Goal: Task Accomplishment & Management: Manage account settings

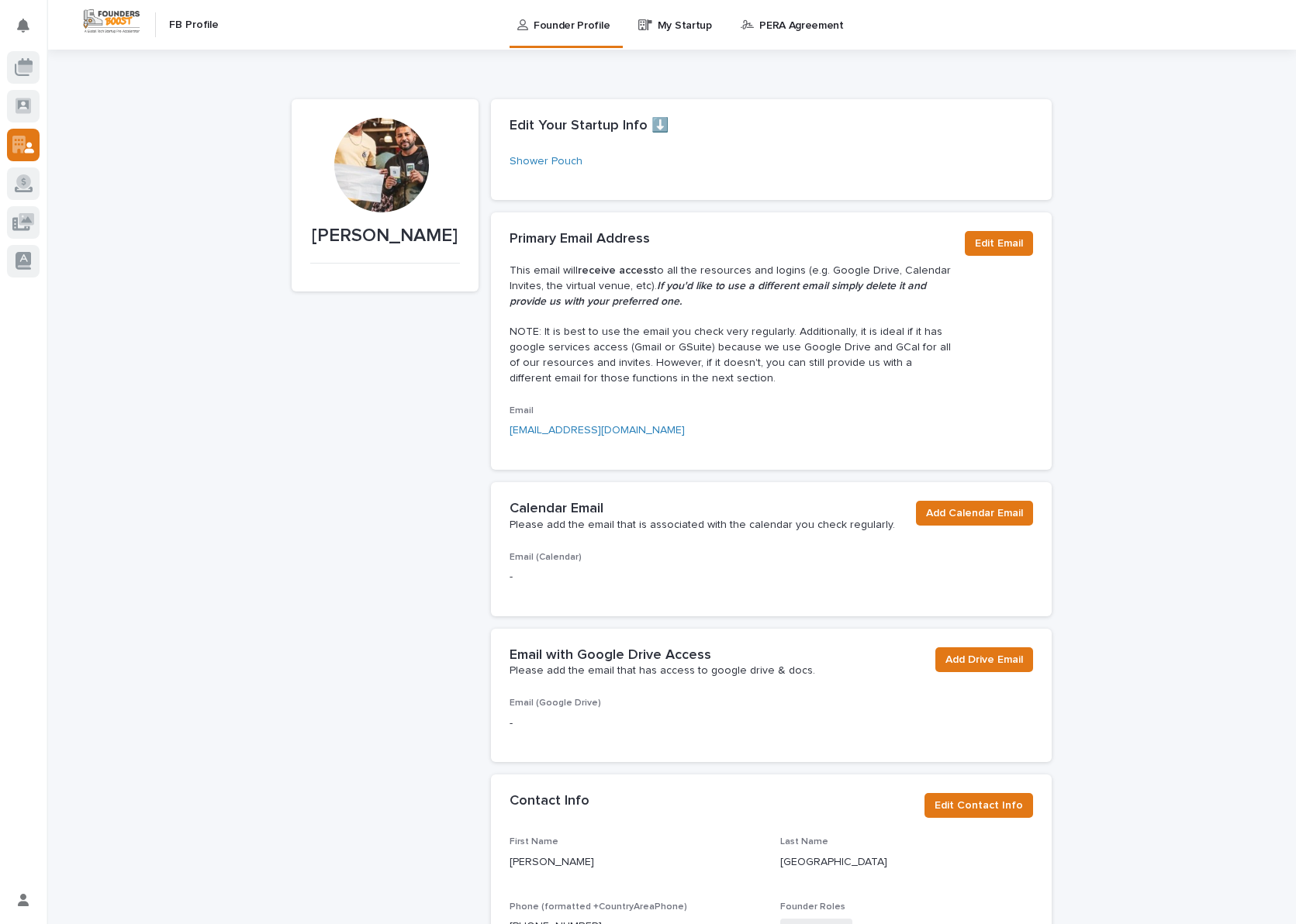
click at [369, 203] on div at bounding box center [382, 165] width 95 height 95
click at [376, 188] on div at bounding box center [382, 165] width 95 height 95
click at [540, 161] on link "Shower Pouch" at bounding box center [546, 161] width 73 height 16
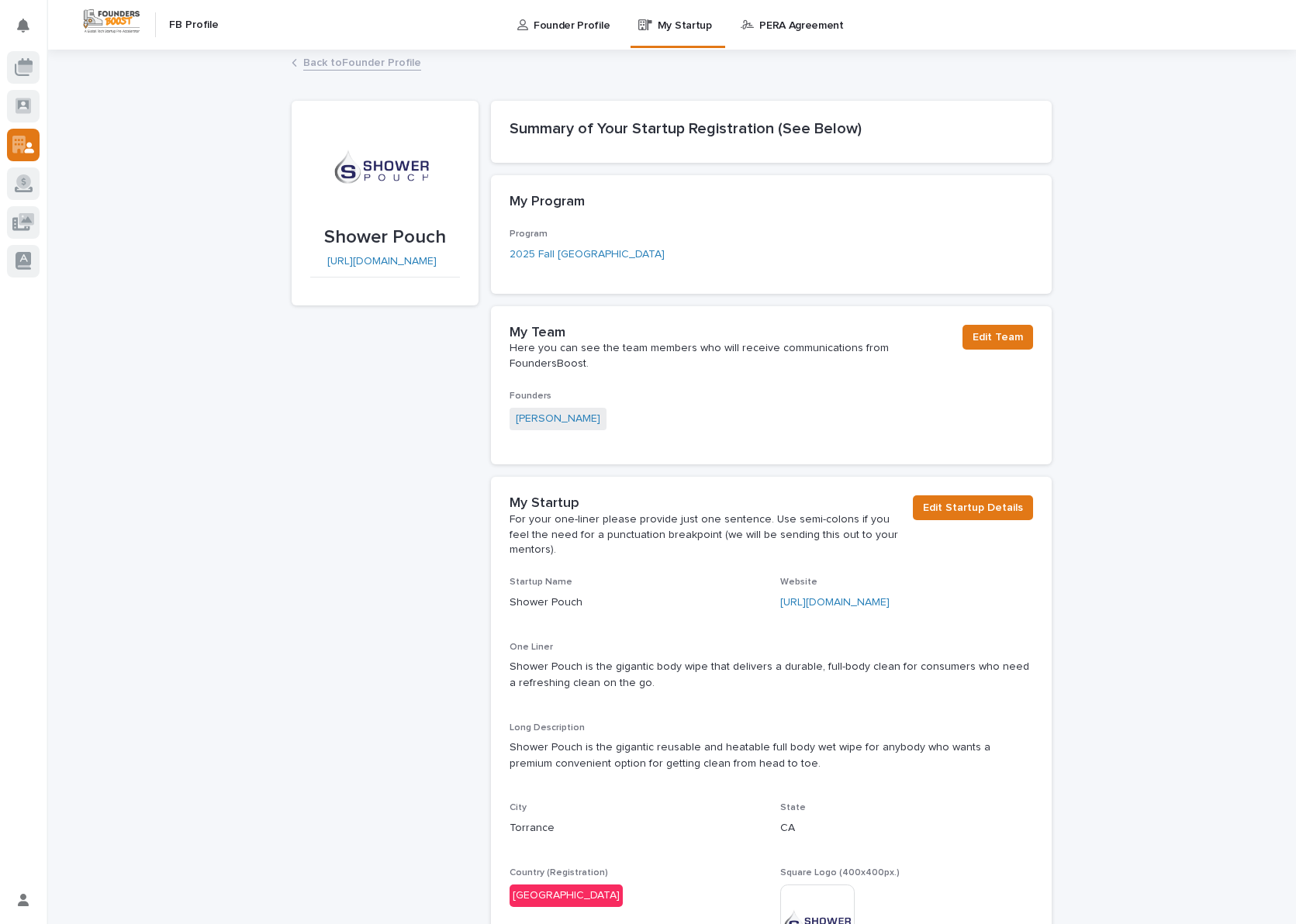
click at [351, 60] on link "Back to Founder Profile" at bounding box center [361, 61] width 118 height 18
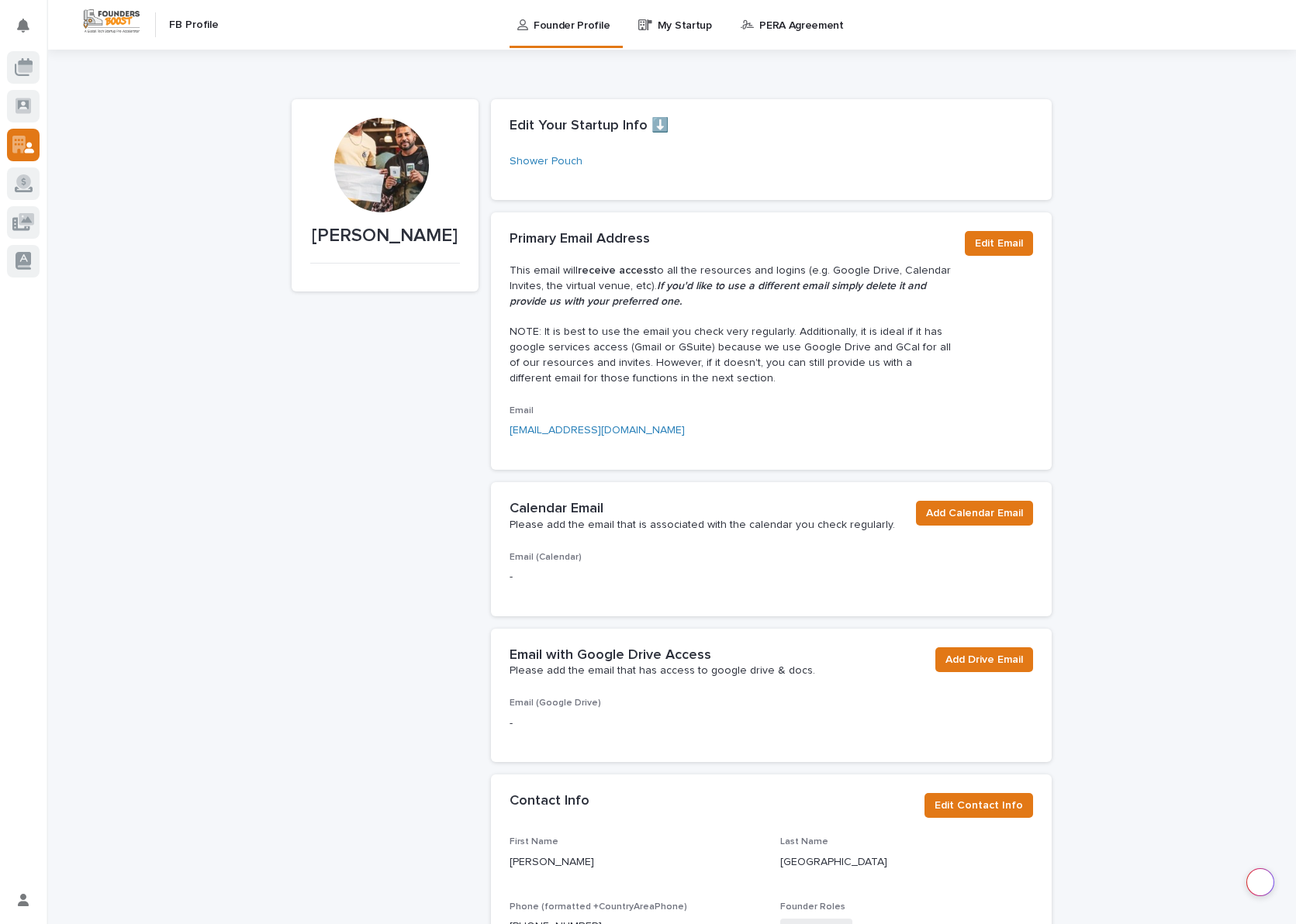
click at [400, 239] on p "[PERSON_NAME]" at bounding box center [384, 236] width 150 height 23
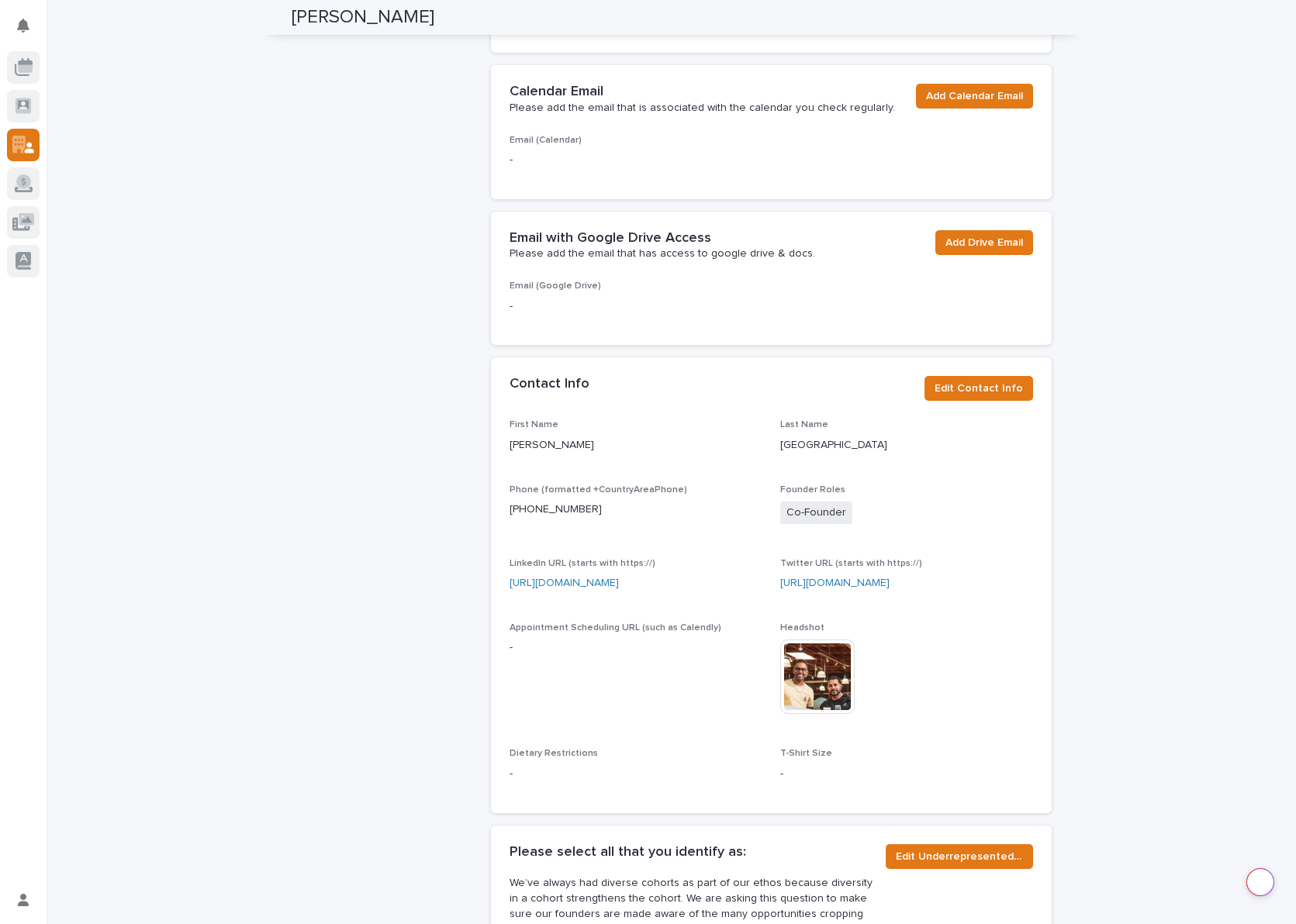
scroll to position [418, 0]
click at [994, 391] on span "Edit Contact Info" at bounding box center [979, 388] width 88 height 15
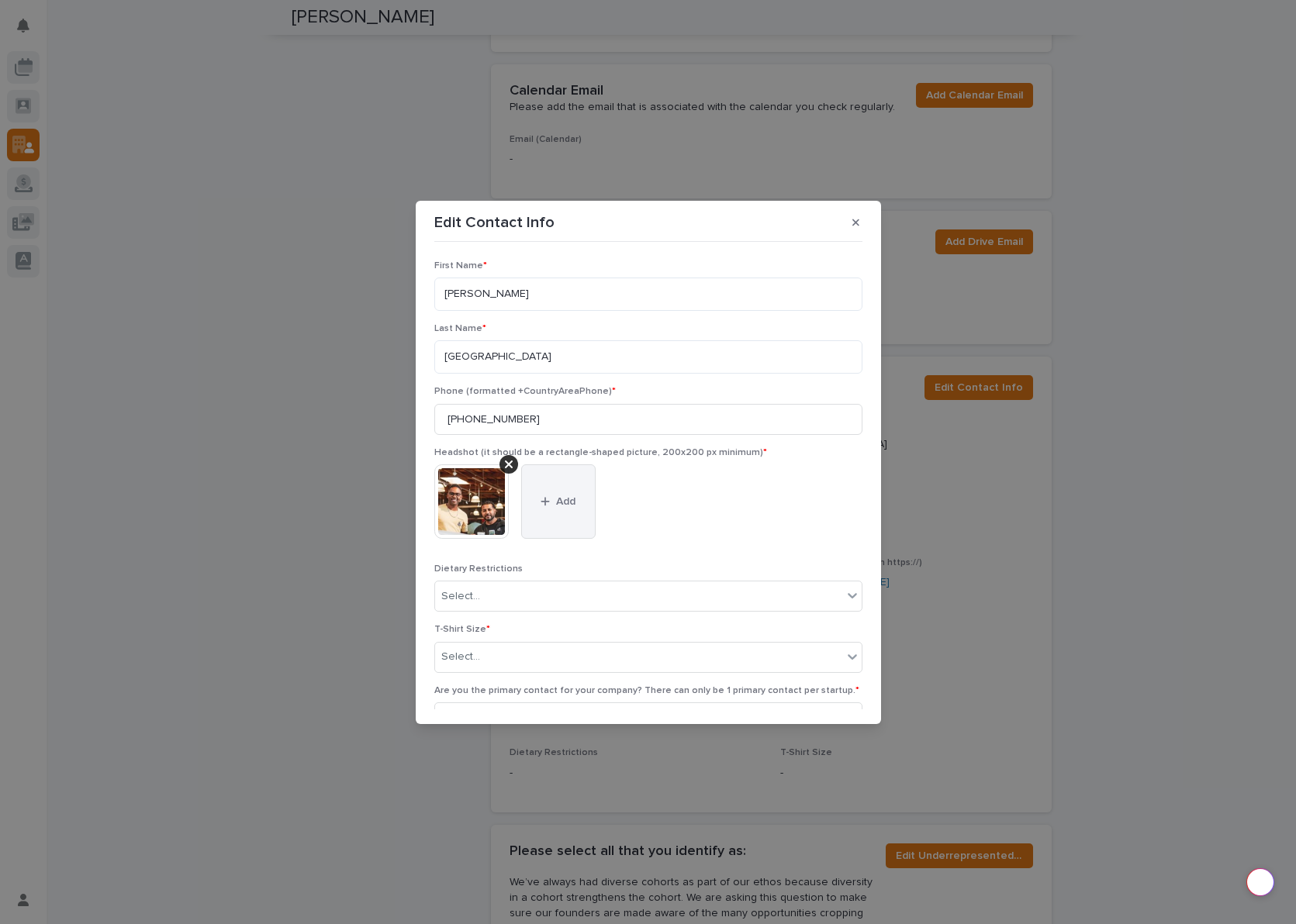
click at [546, 502] on icon "button" at bounding box center [544, 501] width 8 height 8
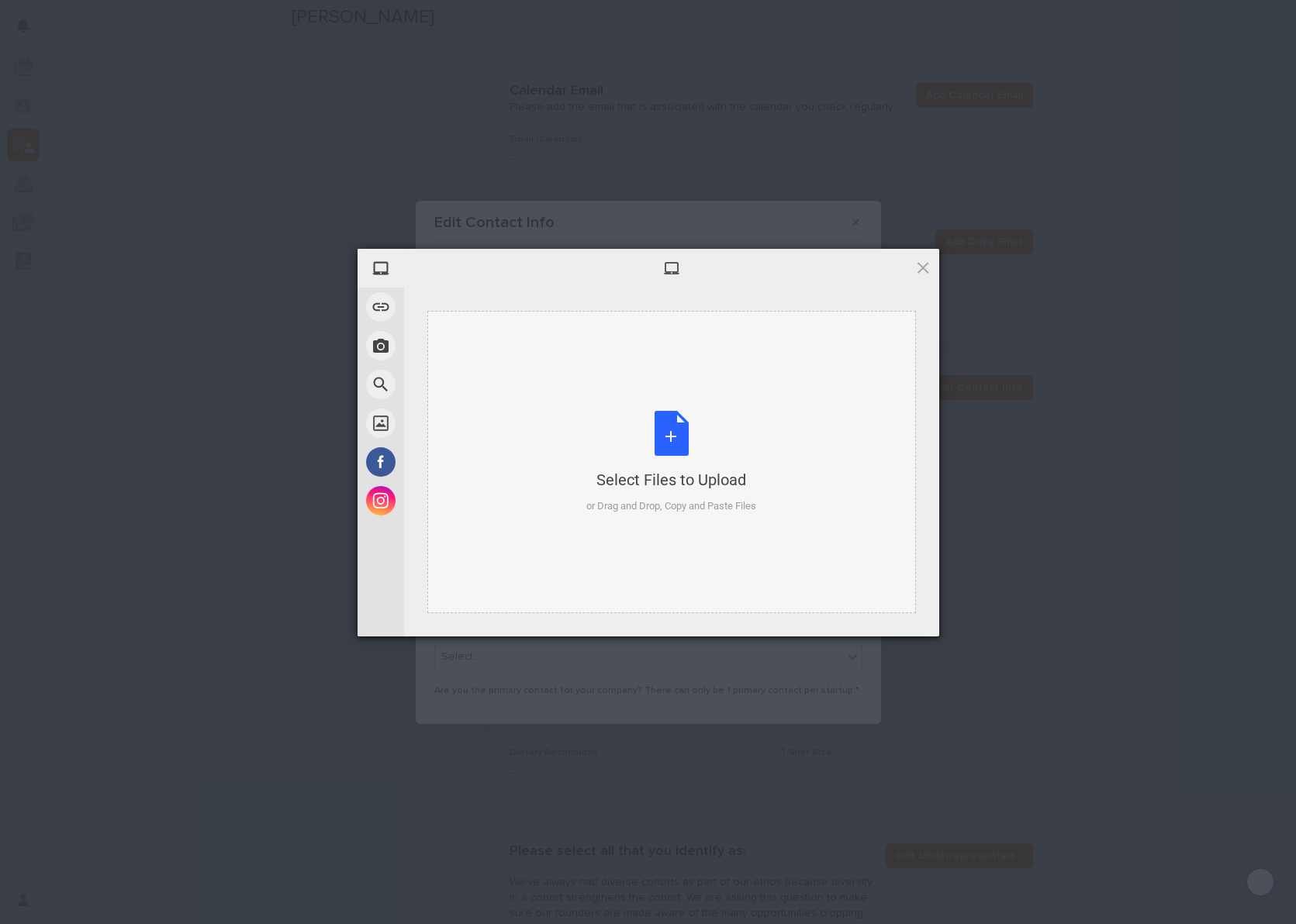
click at [676, 443] on div "Select Files to Upload or Drag and Drop, Copy and Paste Files" at bounding box center [670, 462] width 170 height 103
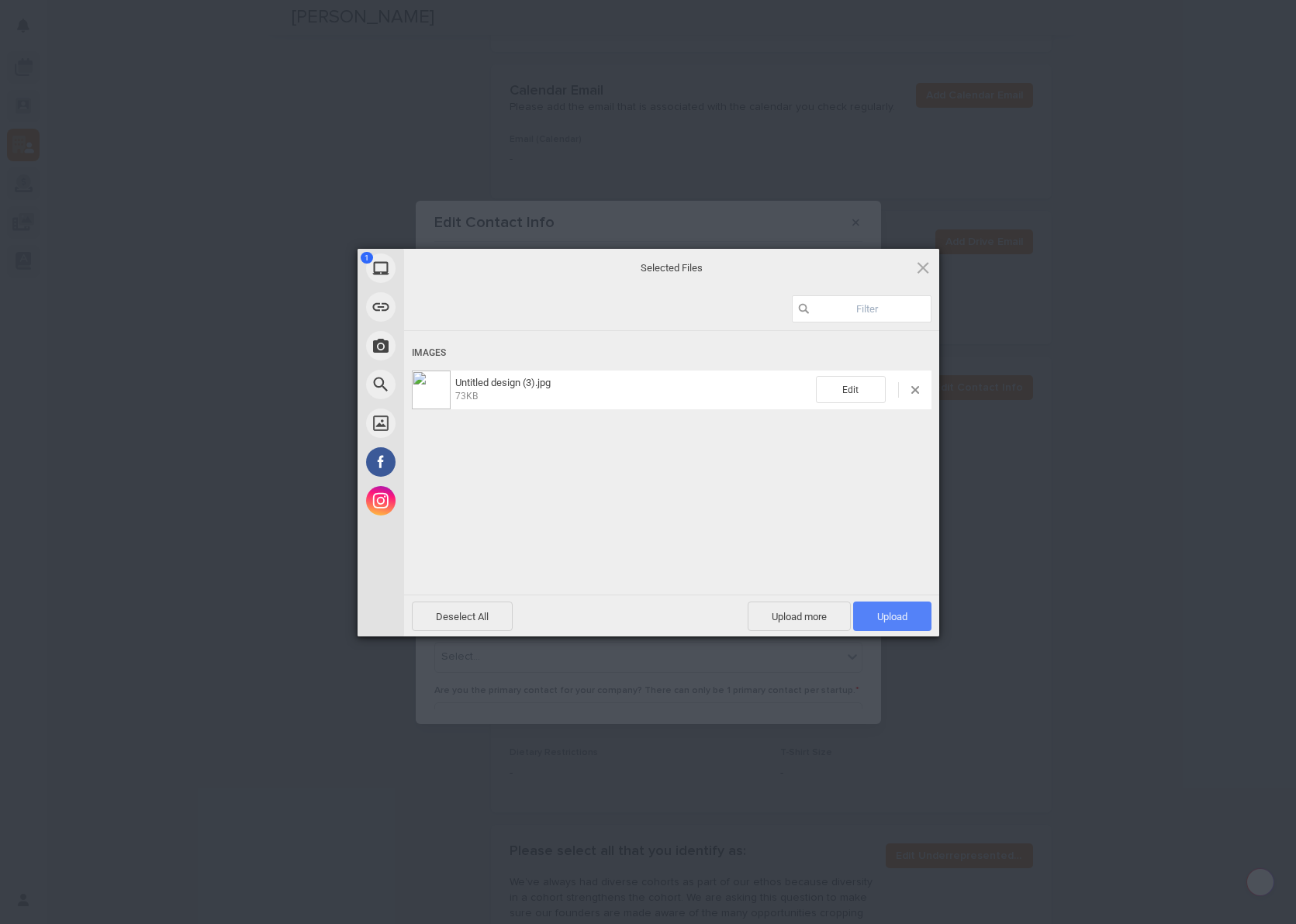
click at [898, 618] on span "Upload 1" at bounding box center [892, 617] width 30 height 12
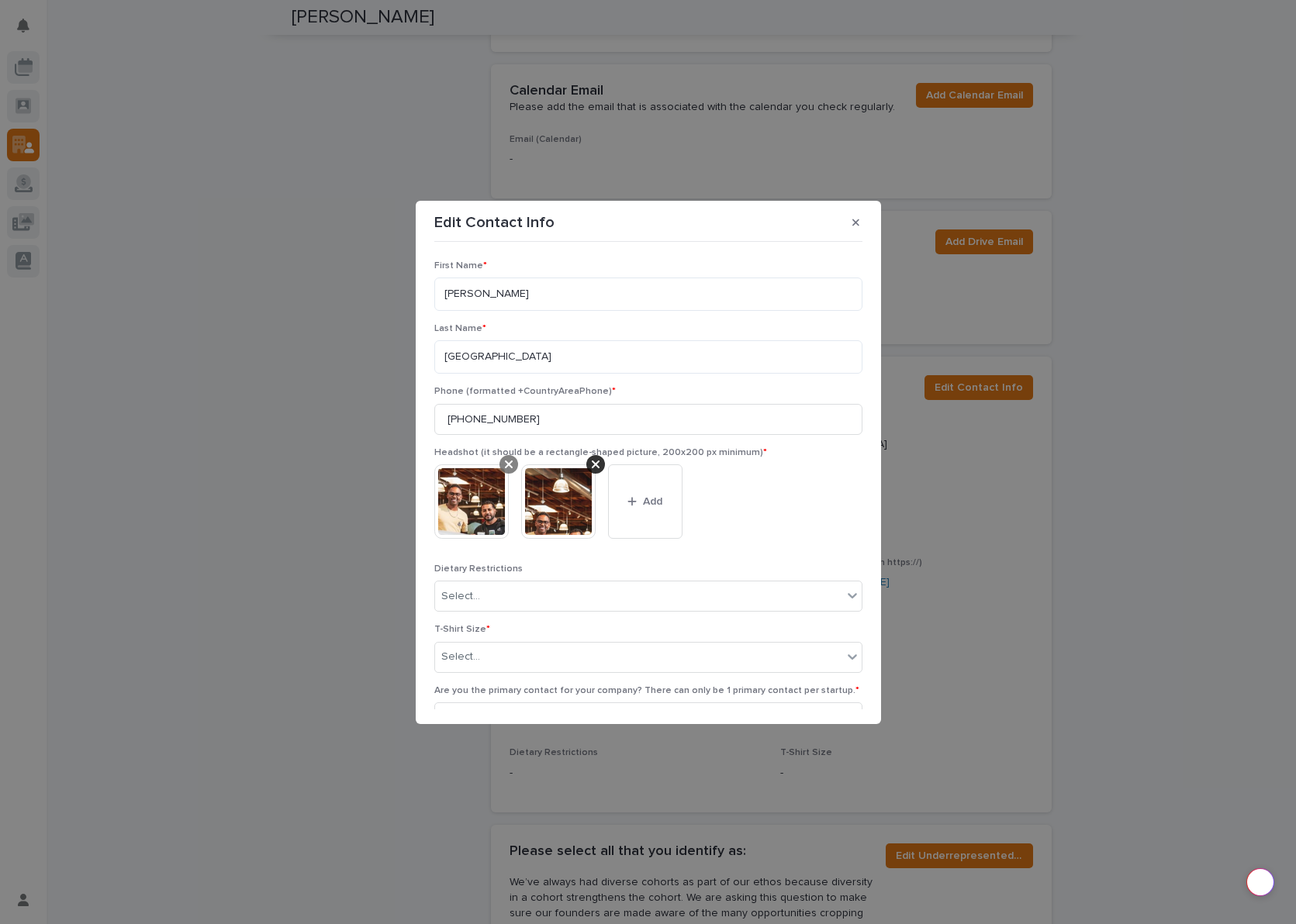
click at [509, 464] on icon at bounding box center [508, 464] width 8 height 8
click at [854, 218] on icon "button" at bounding box center [856, 222] width 7 height 11
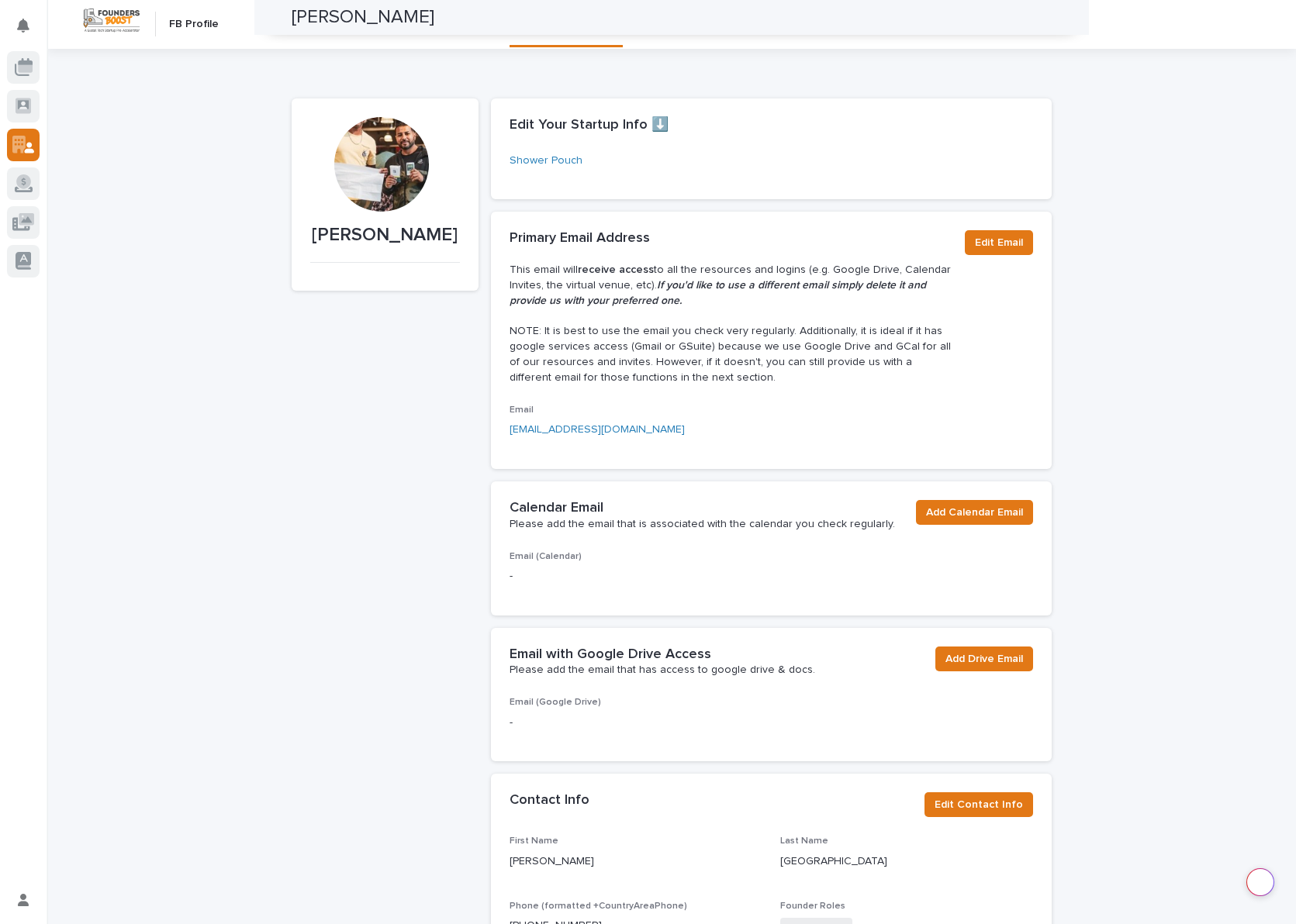
scroll to position [0, 0]
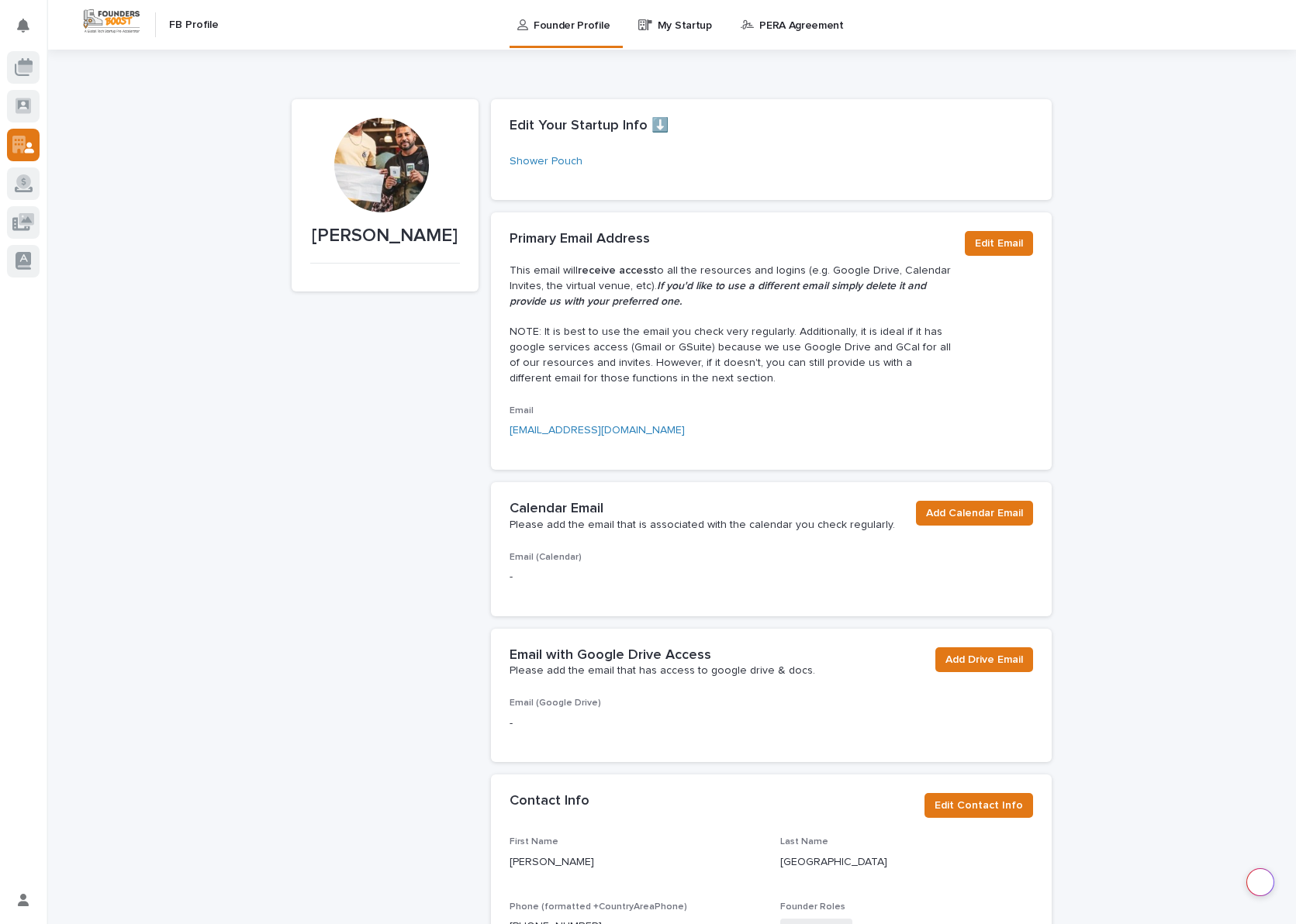
click at [378, 310] on div "[PERSON_NAME]" at bounding box center [384, 921] width 187 height 1646
click at [390, 198] on div at bounding box center [382, 165] width 95 height 95
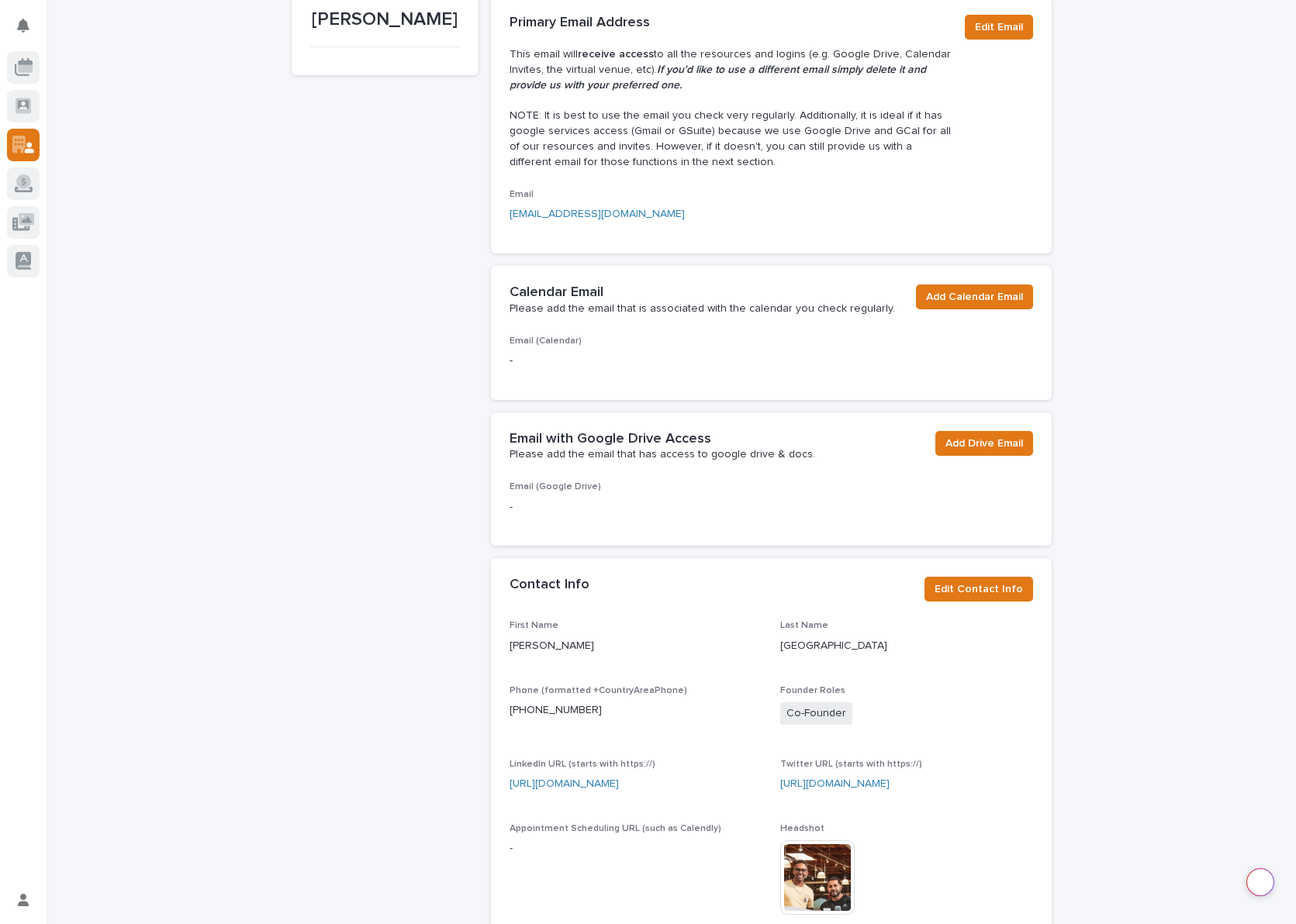
scroll to position [501, 0]
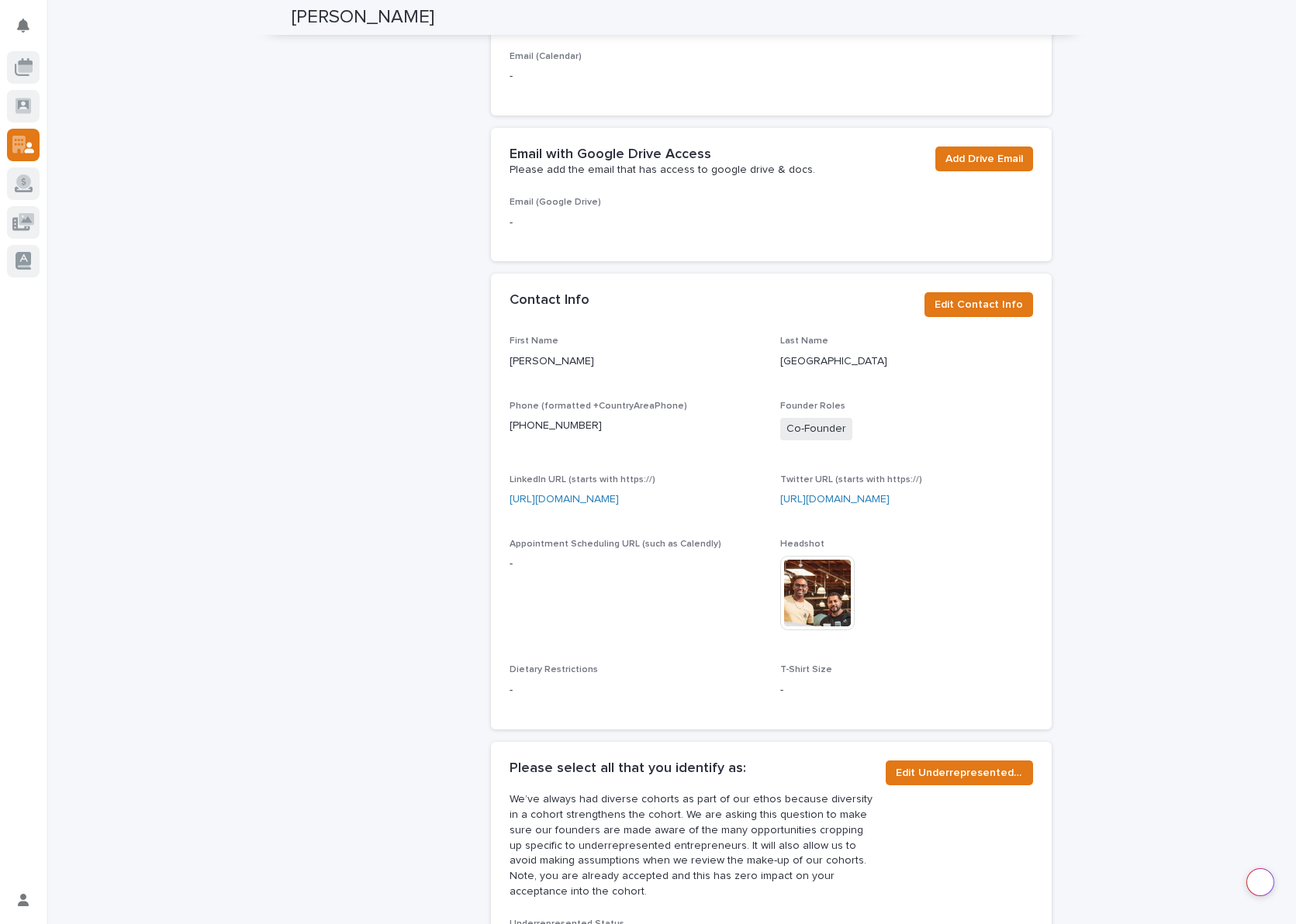
click at [804, 603] on img at bounding box center [817, 593] width 74 height 74
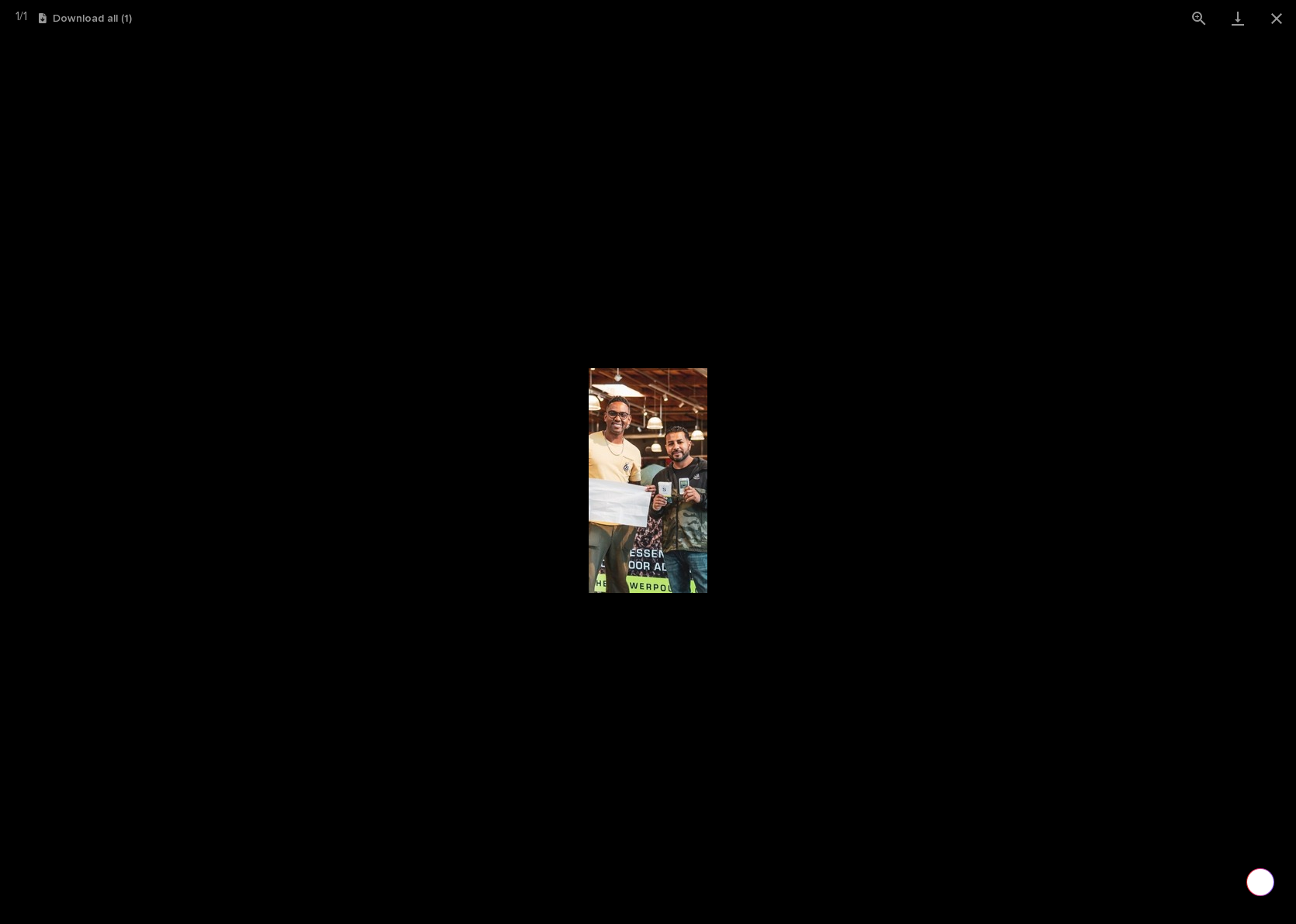
click at [820, 566] on picture at bounding box center [648, 480] width 1296 height 888
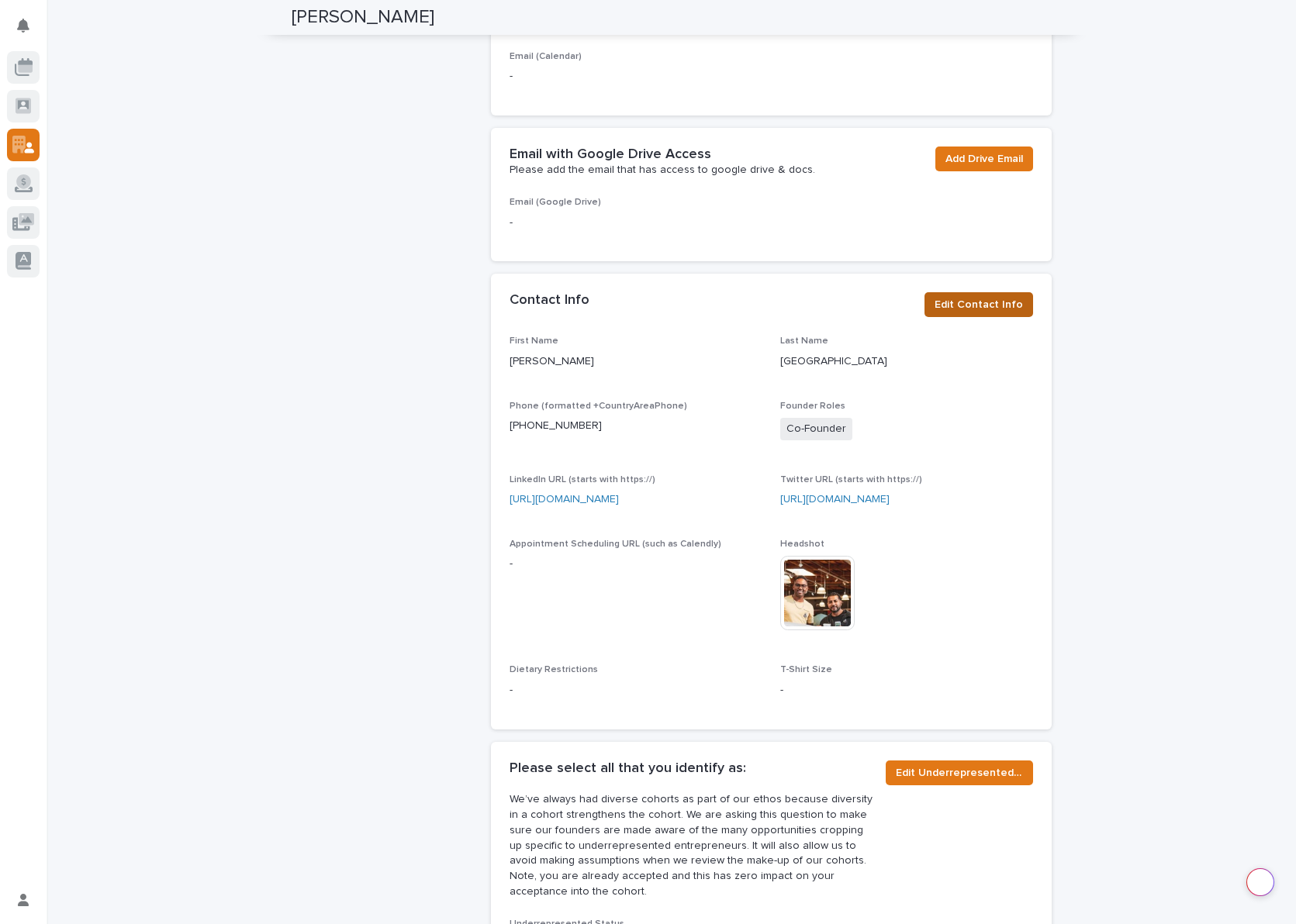
click at [991, 301] on span "Edit Contact Info" at bounding box center [979, 305] width 88 height 15
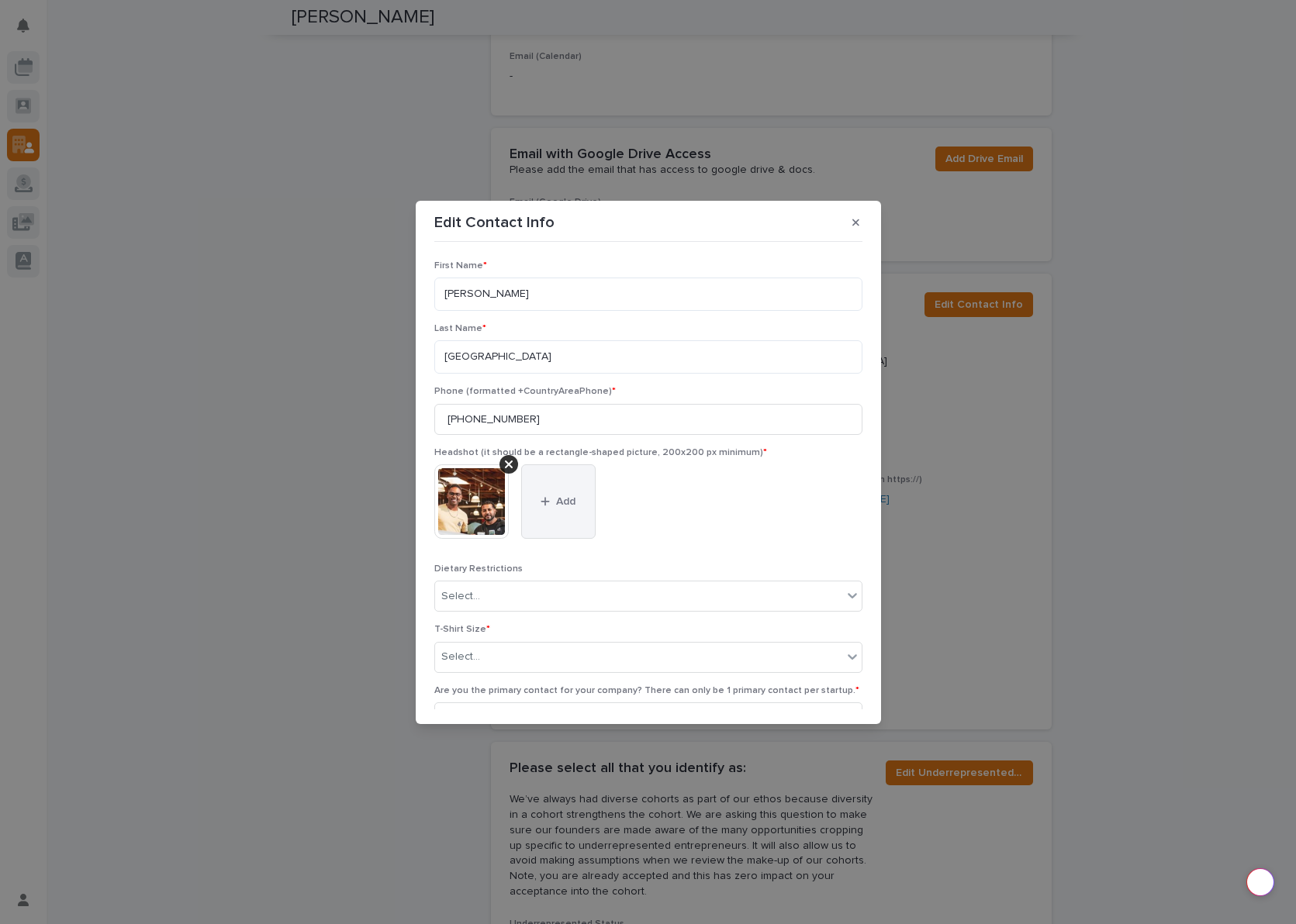
click at [545, 502] on icon "button" at bounding box center [544, 501] width 8 height 8
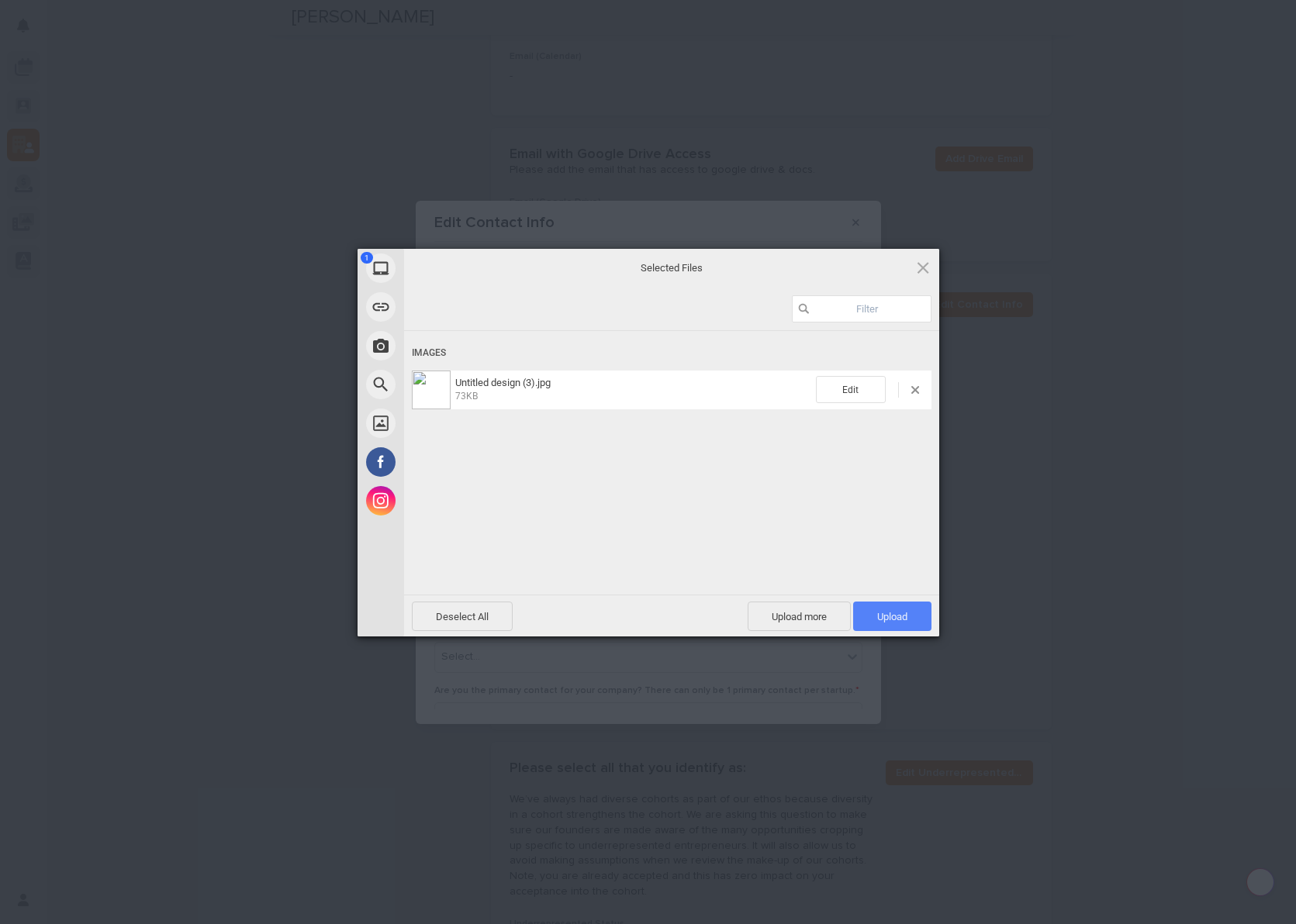
click at [880, 616] on span "Upload 1" at bounding box center [892, 617] width 30 height 12
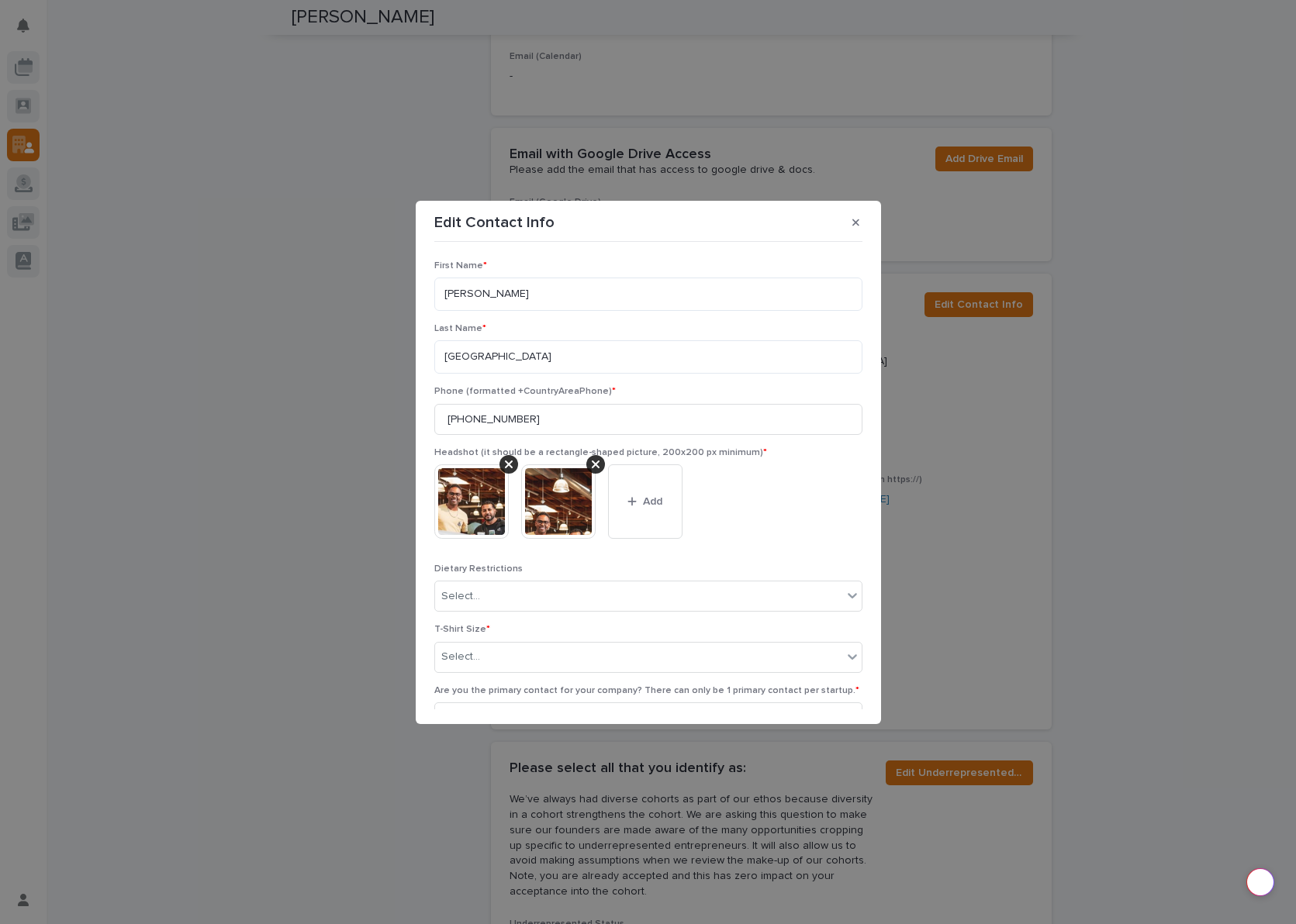
click at [803, 529] on div "This file cannot be opened Download File Add" at bounding box center [648, 508] width 428 height 87
click at [854, 222] on icon "button" at bounding box center [856, 222] width 7 height 7
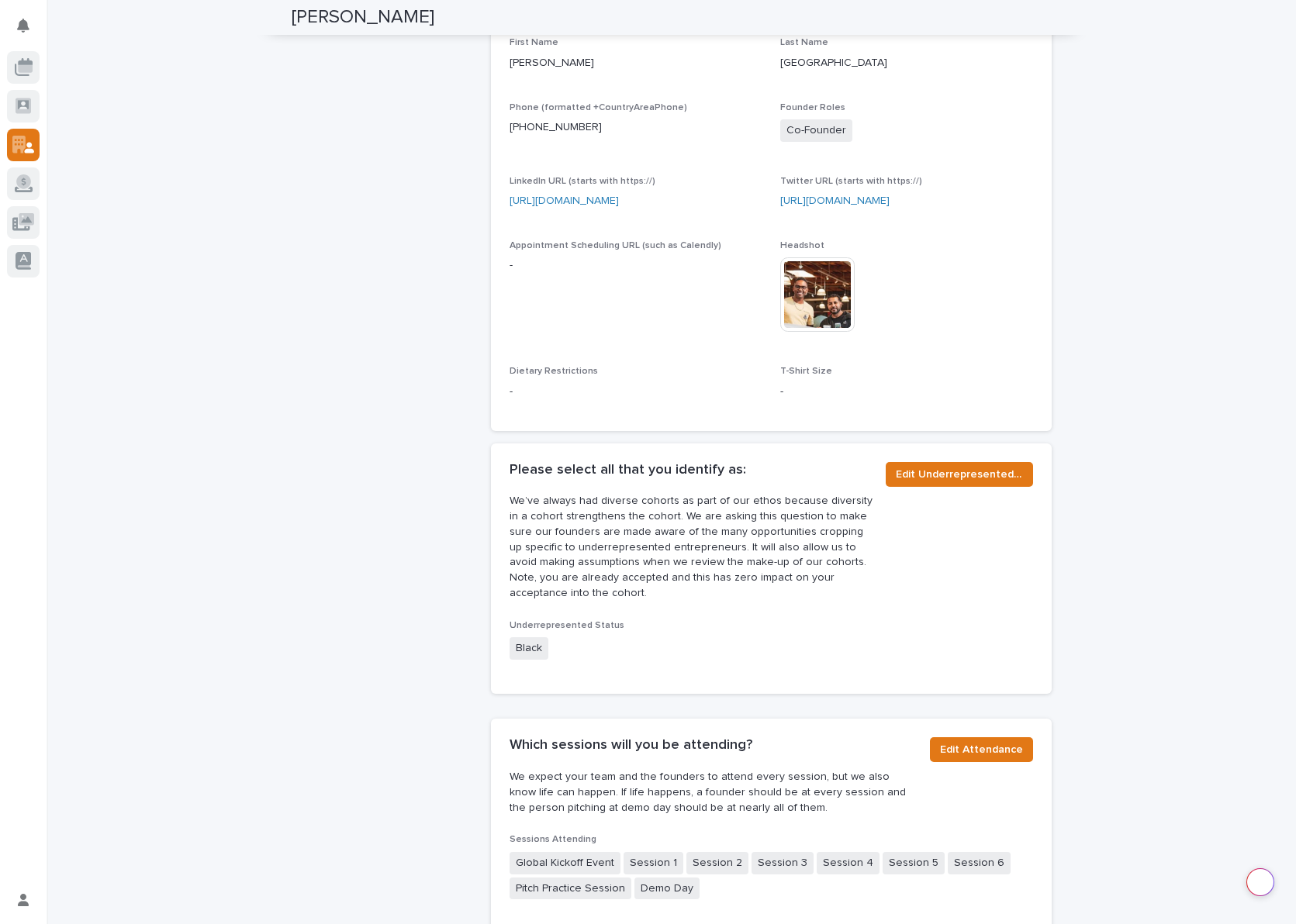
scroll to position [800, 0]
click at [780, 367] on span "T-Shirt Size" at bounding box center [805, 369] width 52 height 9
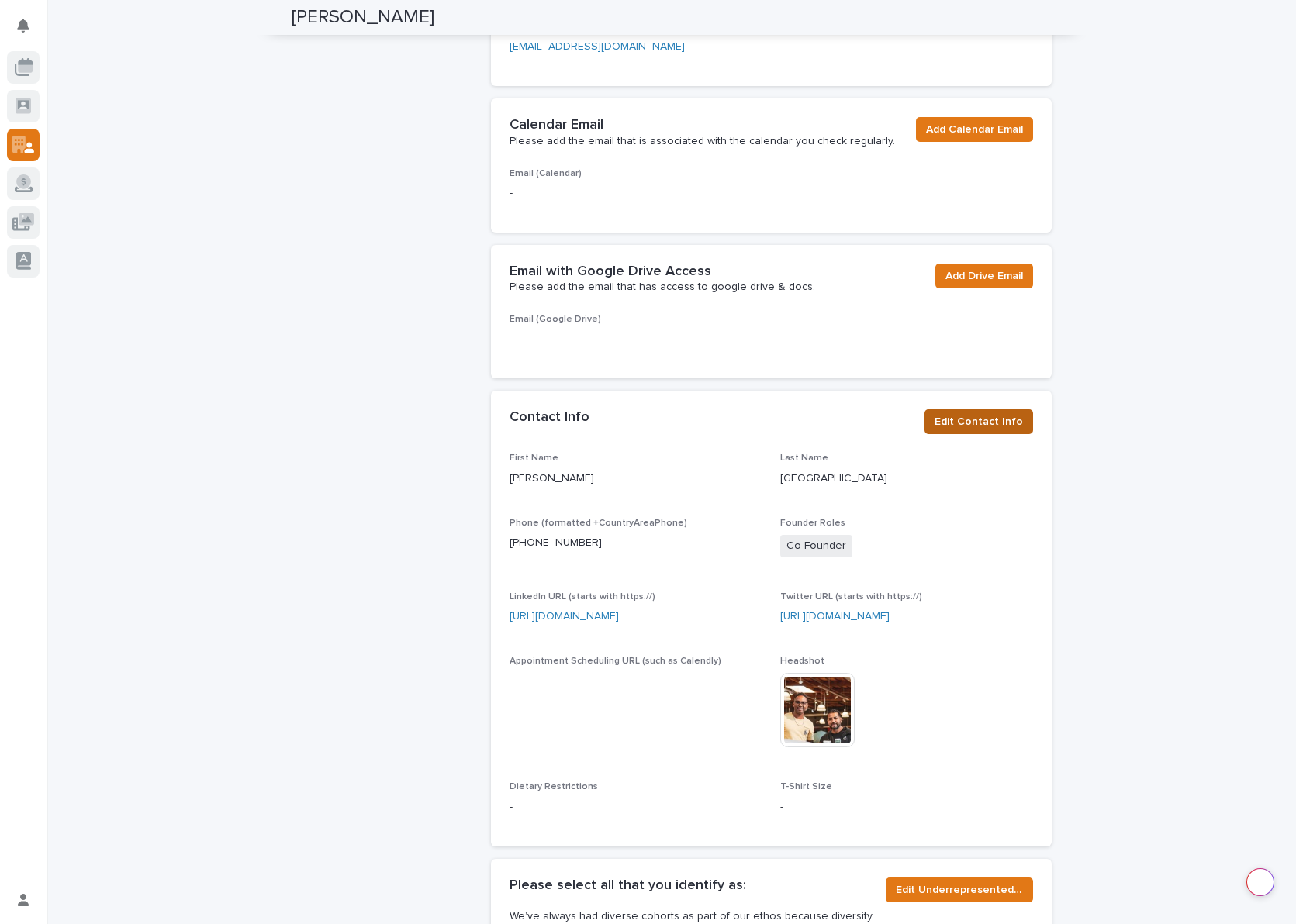
click at [983, 419] on span "Edit Contact Info" at bounding box center [979, 421] width 88 height 15
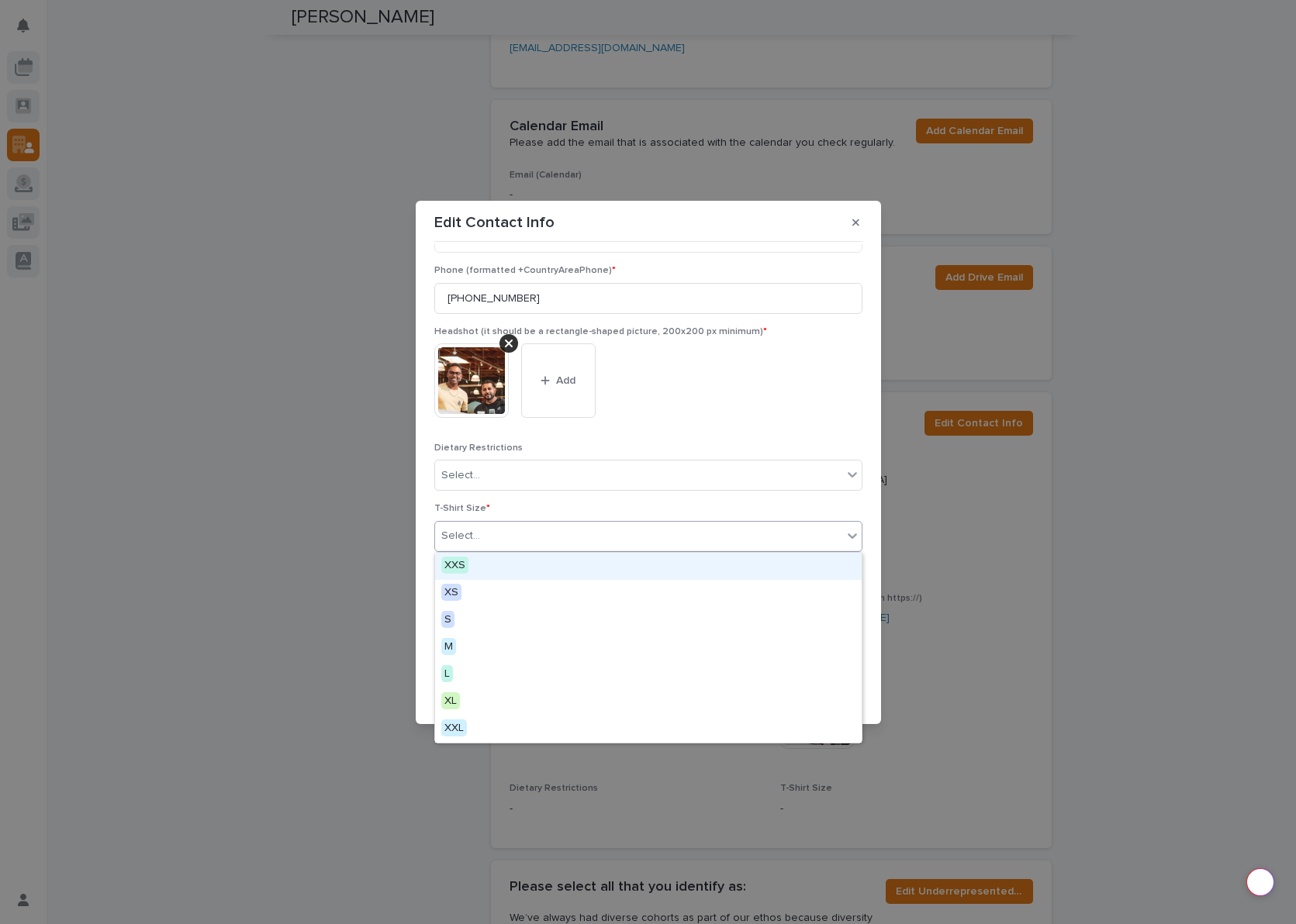
click at [634, 542] on div "Select..." at bounding box center [638, 536] width 407 height 25
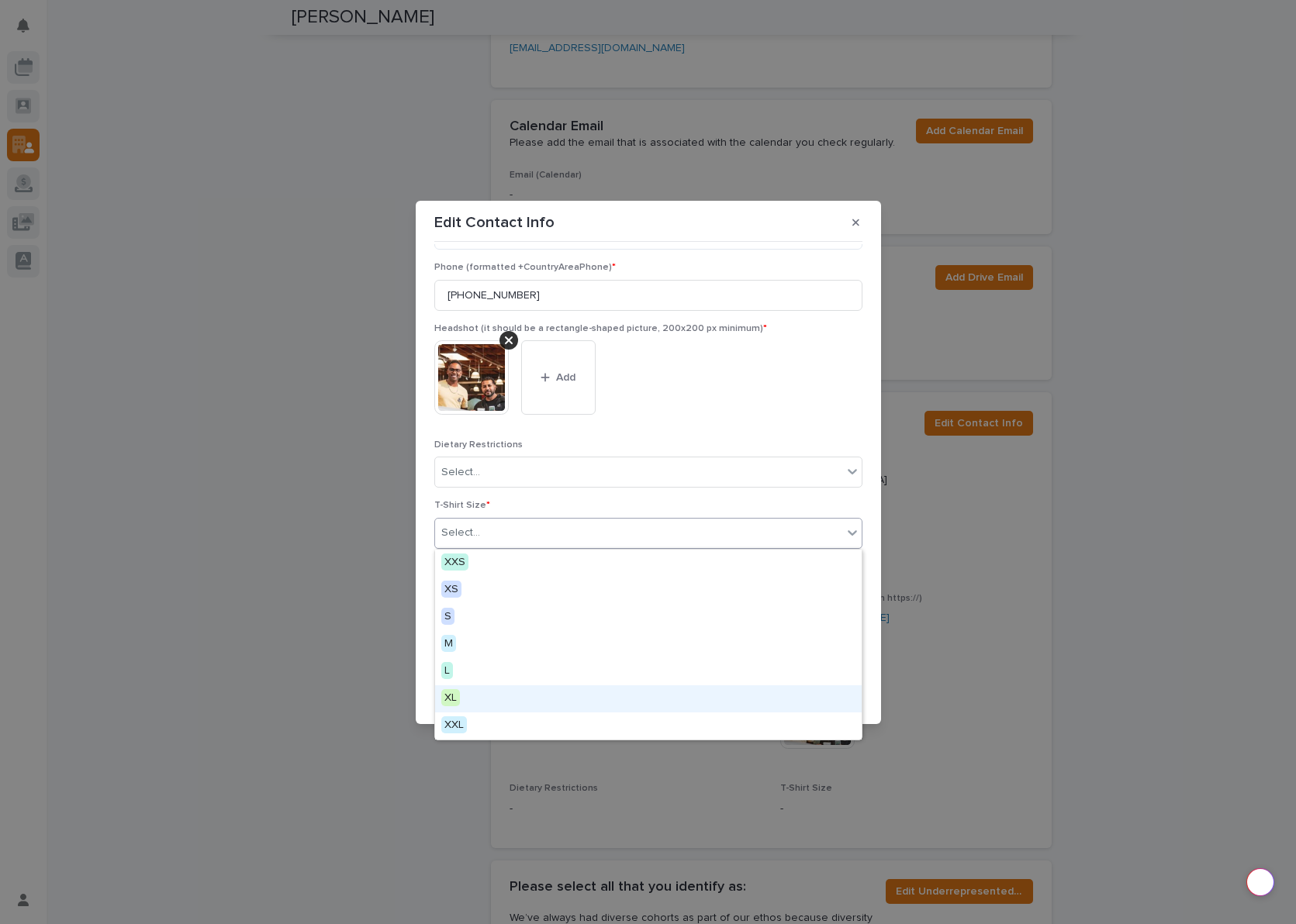
click at [513, 702] on div "XL" at bounding box center [648, 699] width 427 height 27
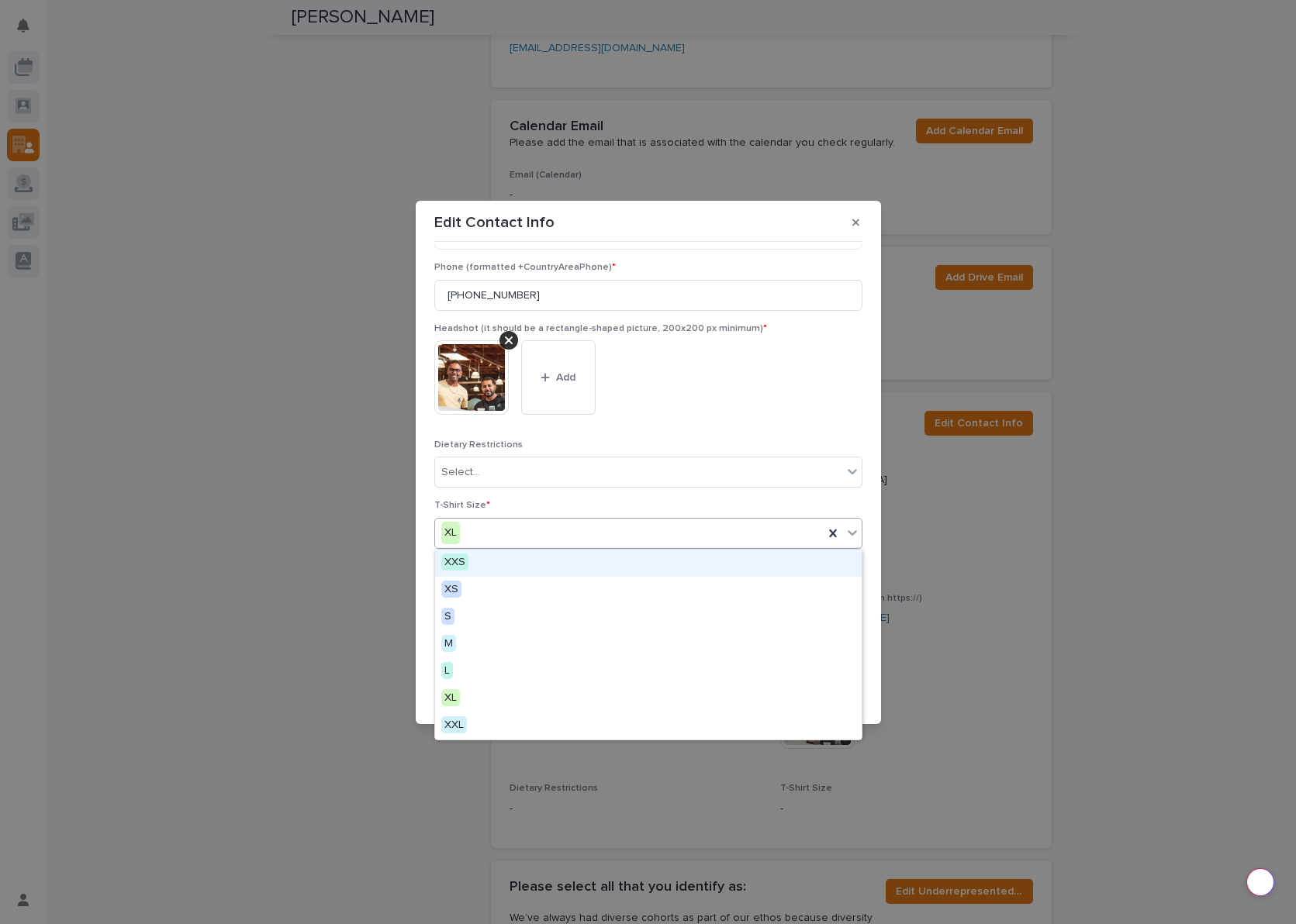
click at [705, 531] on div "XL" at bounding box center [629, 533] width 389 height 25
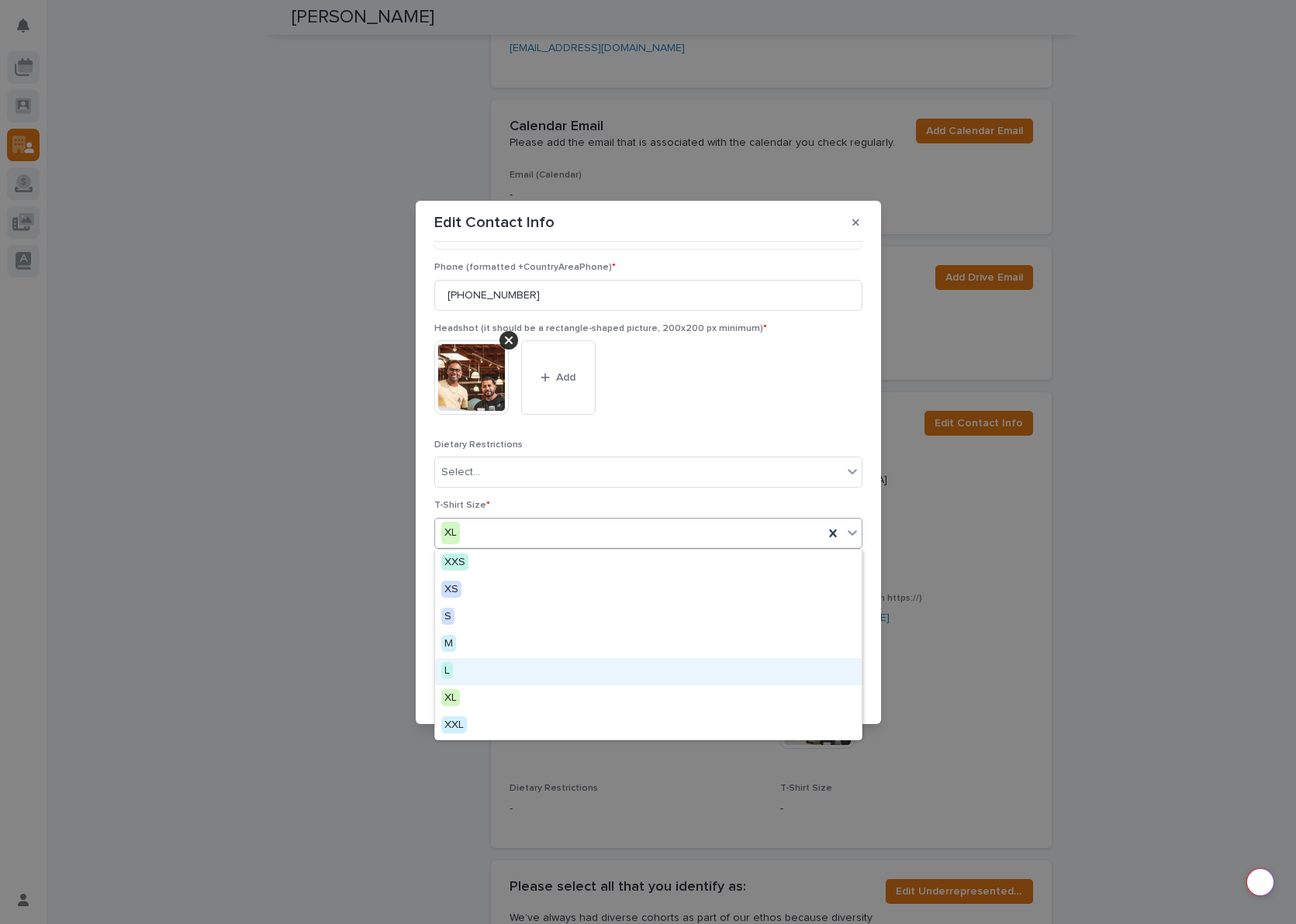
click at [477, 670] on div "L" at bounding box center [648, 672] width 427 height 27
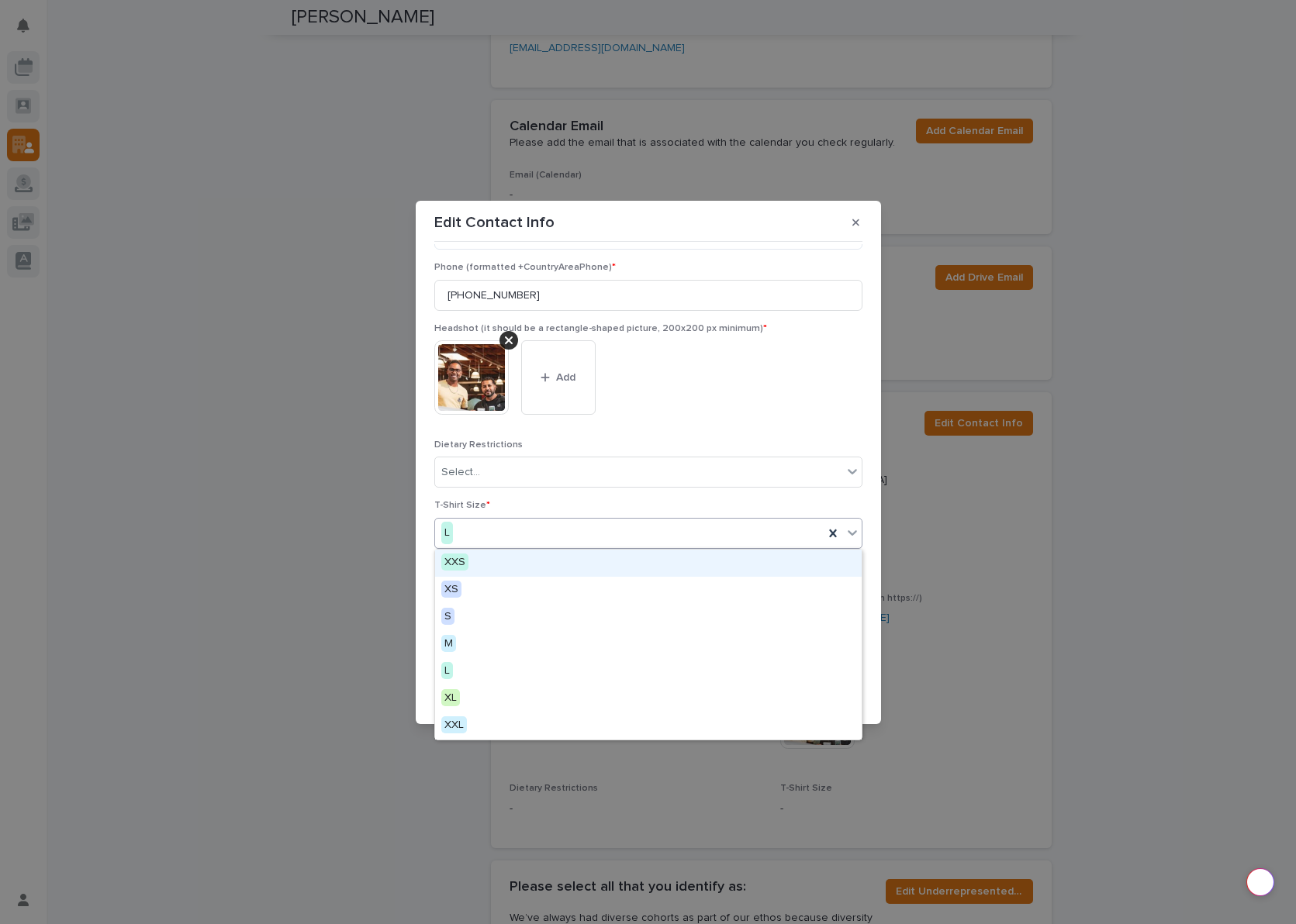
click at [745, 539] on div "L" at bounding box center [629, 533] width 389 height 25
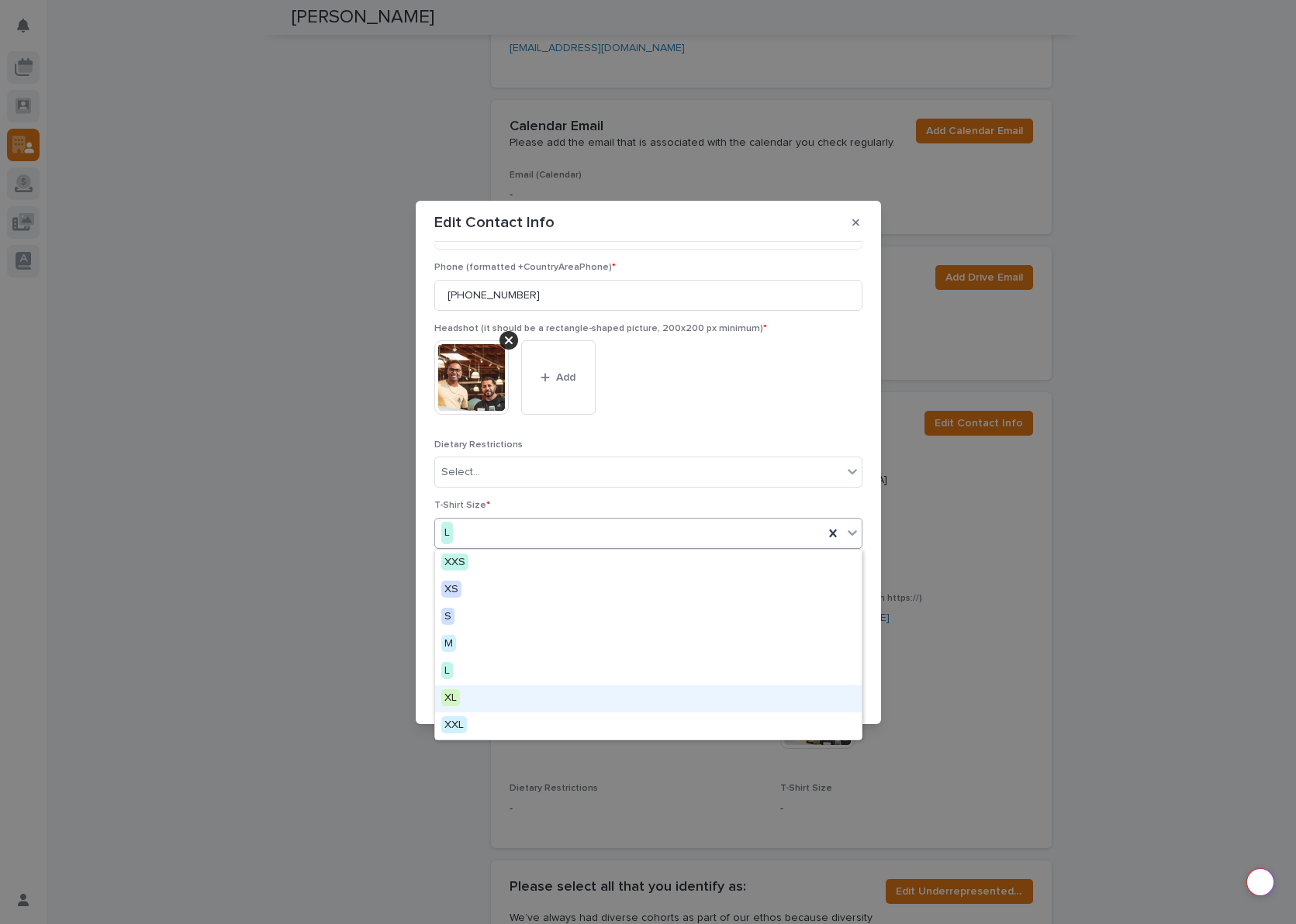
click at [538, 697] on div "XL" at bounding box center [648, 699] width 427 height 27
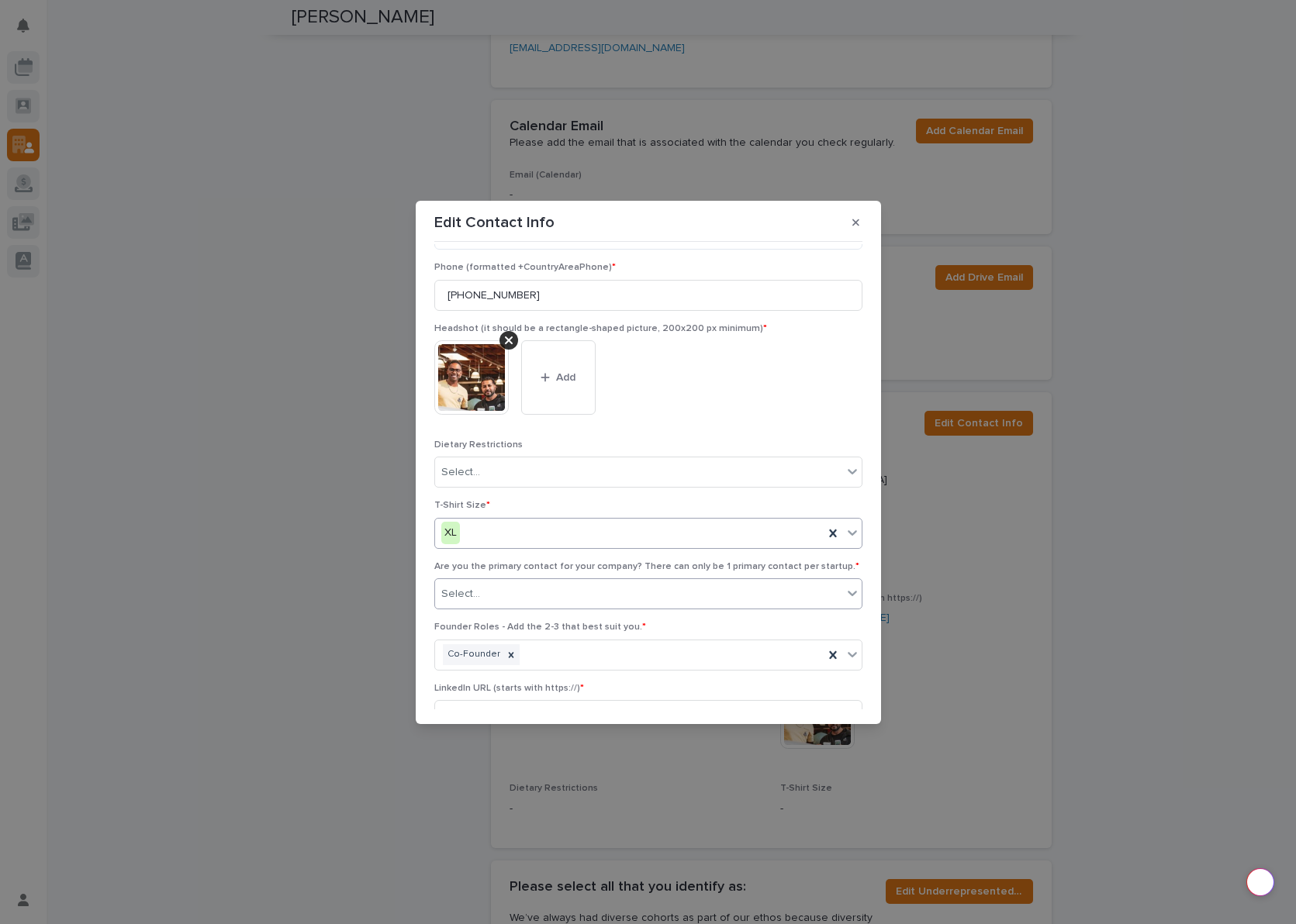
click at [575, 590] on div "Select..." at bounding box center [638, 594] width 407 height 25
click at [468, 624] on div "Yes" at bounding box center [648, 624] width 427 height 27
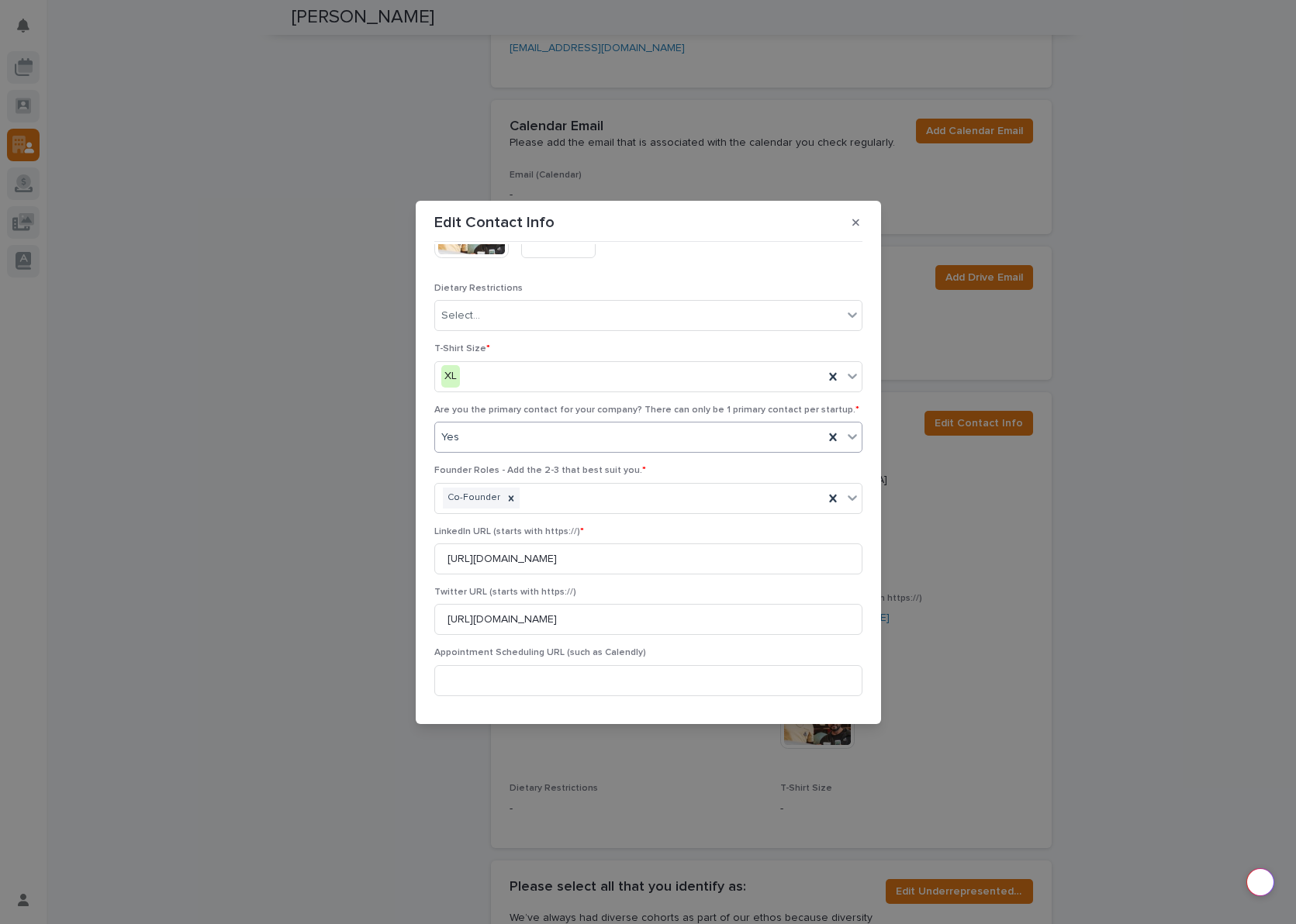
scroll to position [330, 0]
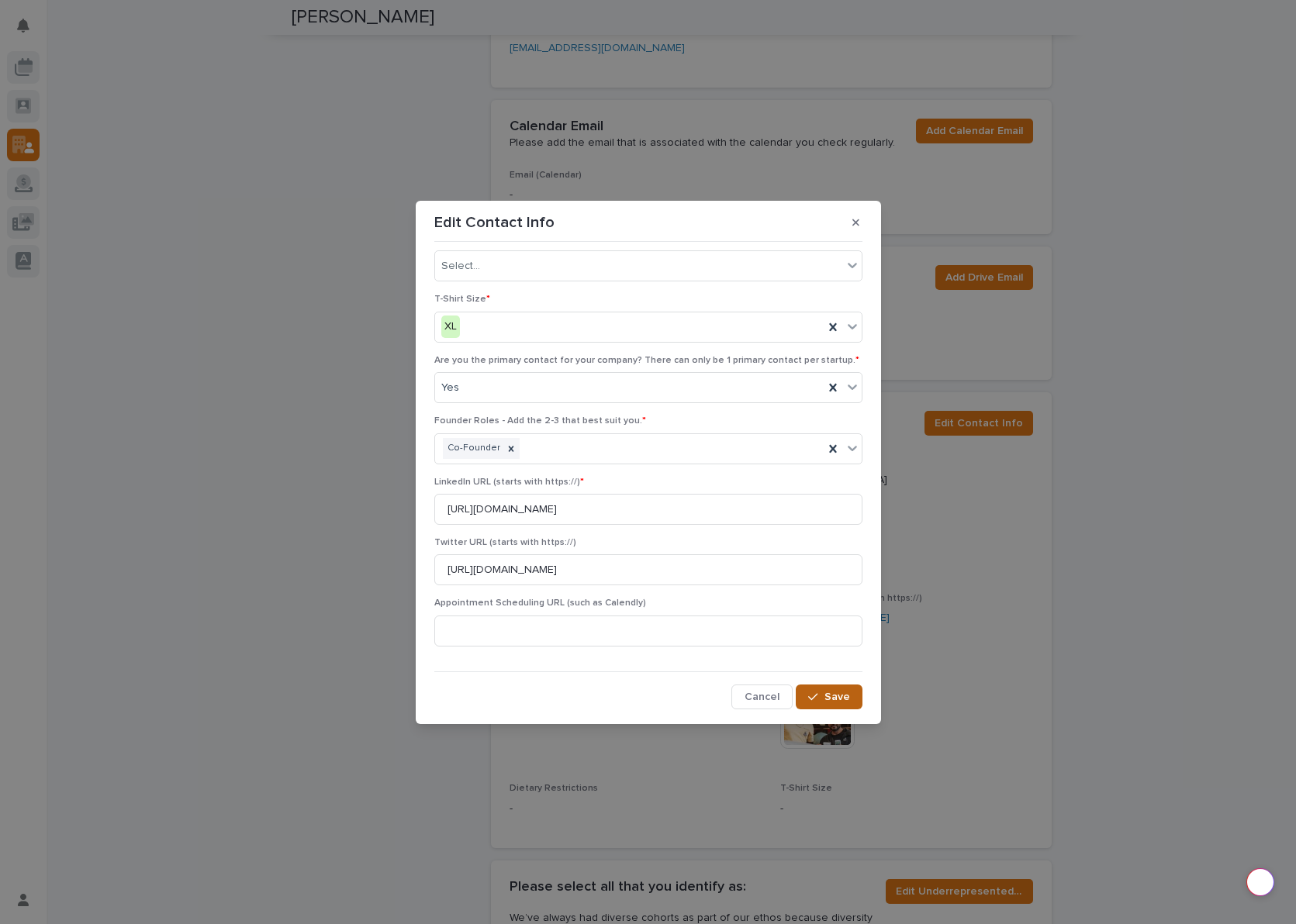
click at [836, 696] on span "Save" at bounding box center [837, 696] width 25 height 11
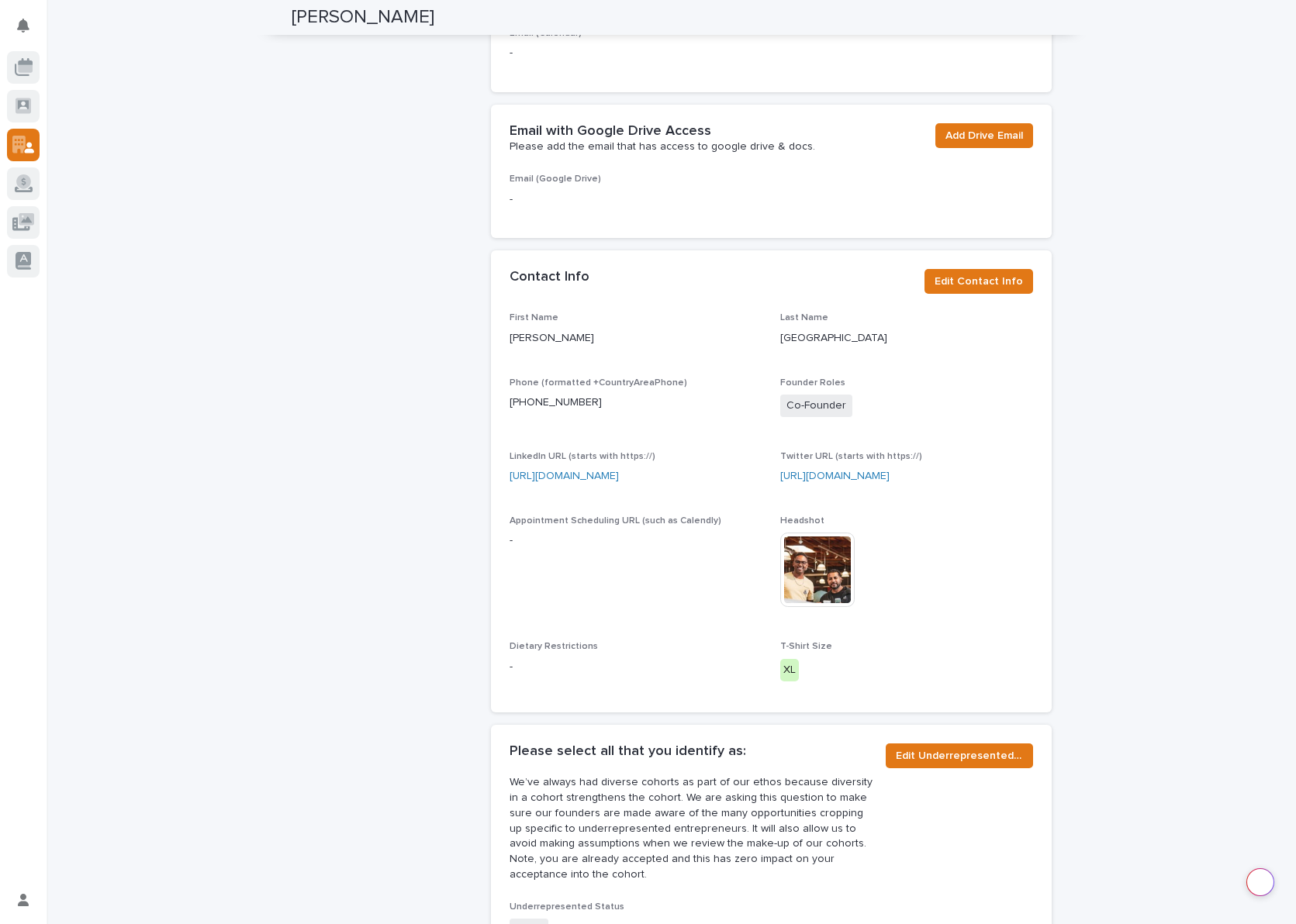
scroll to position [0, 0]
